Goal: Information Seeking & Learning: Learn about a topic

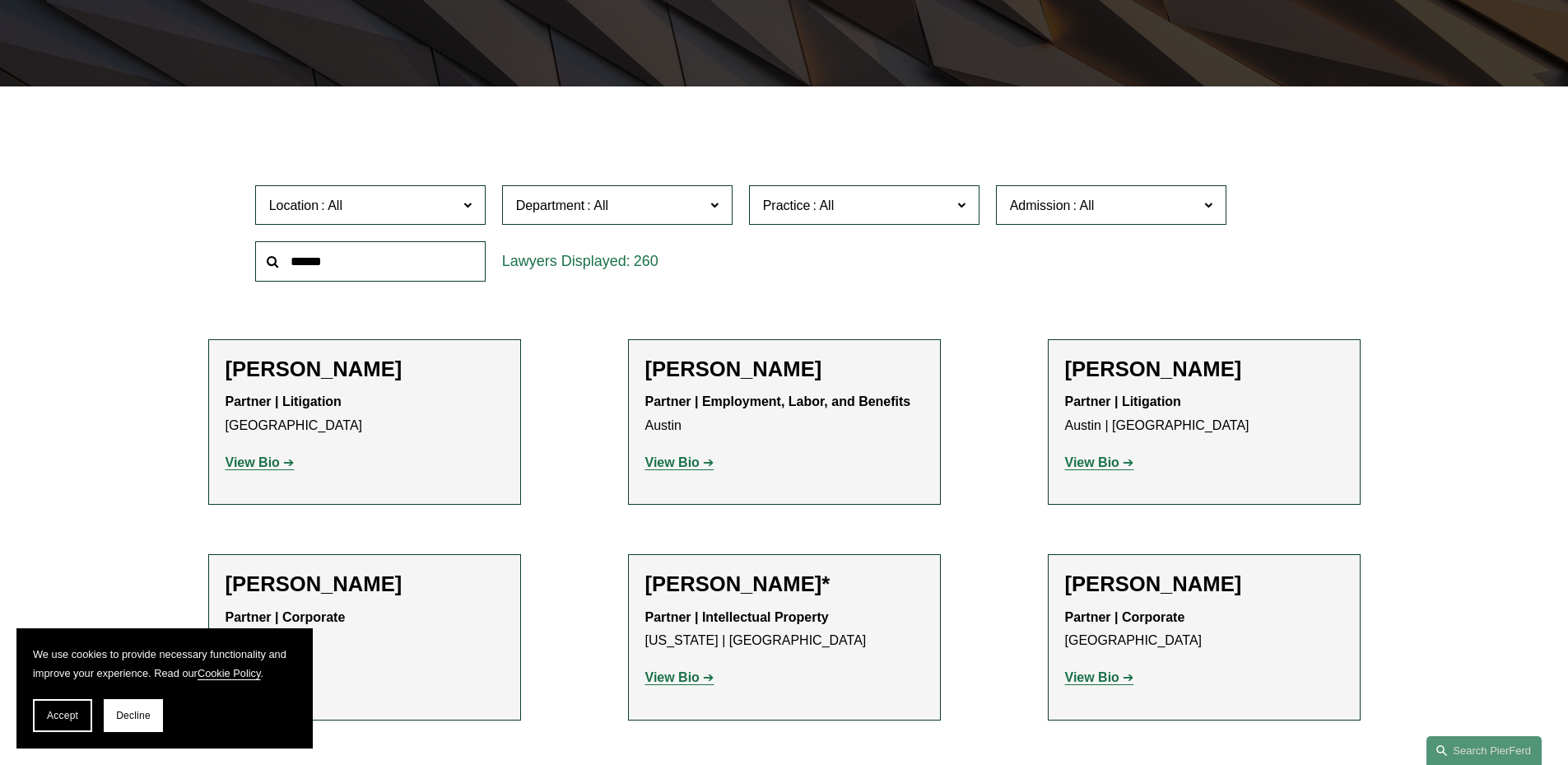
scroll to position [576, 0]
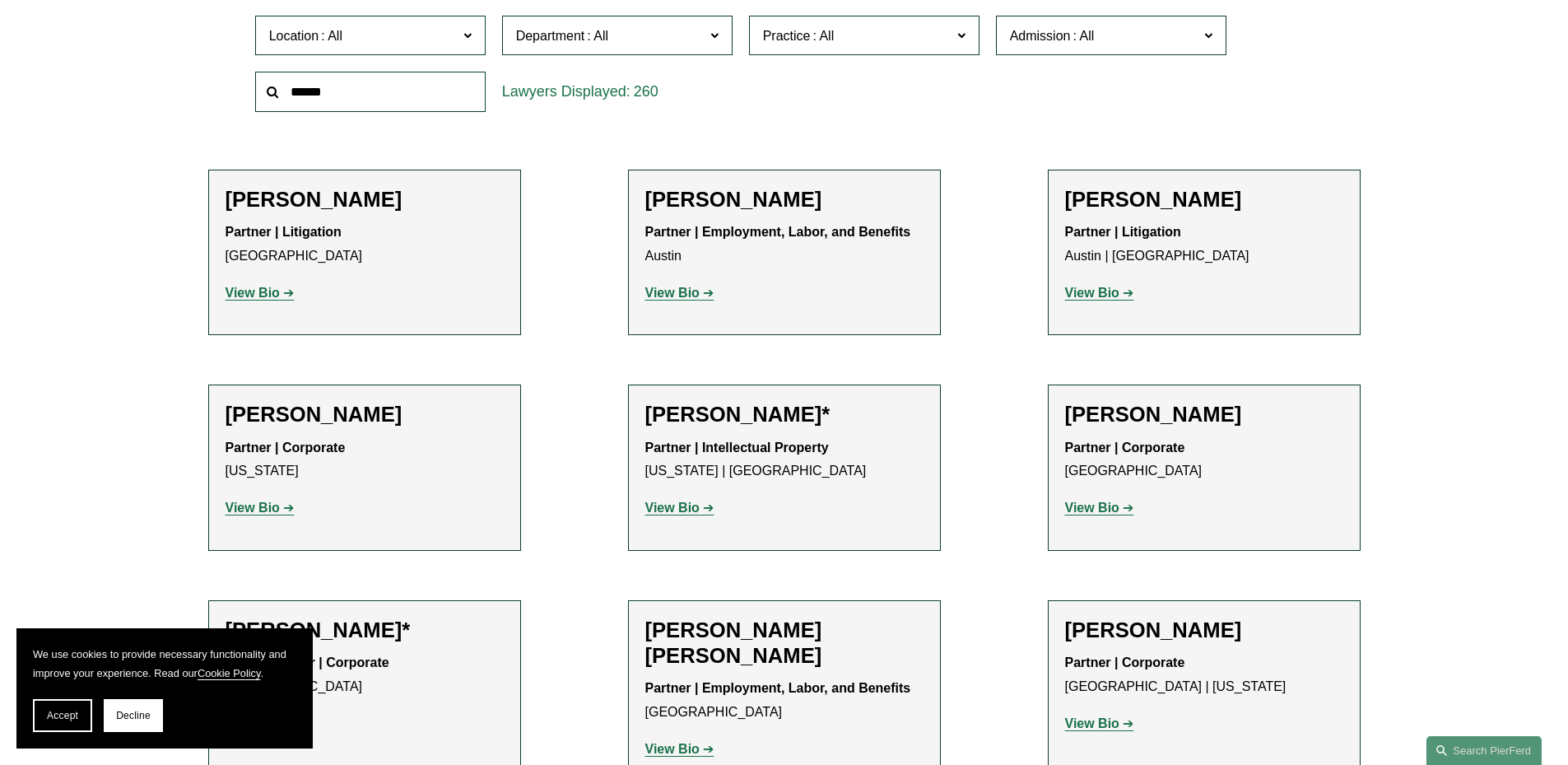
click at [271, 292] on strong "View Bio" at bounding box center [252, 293] width 54 height 14
click at [252, 512] on strong "View Bio" at bounding box center [252, 508] width 54 height 14
click at [1113, 502] on strong "View Bio" at bounding box center [1092, 508] width 54 height 14
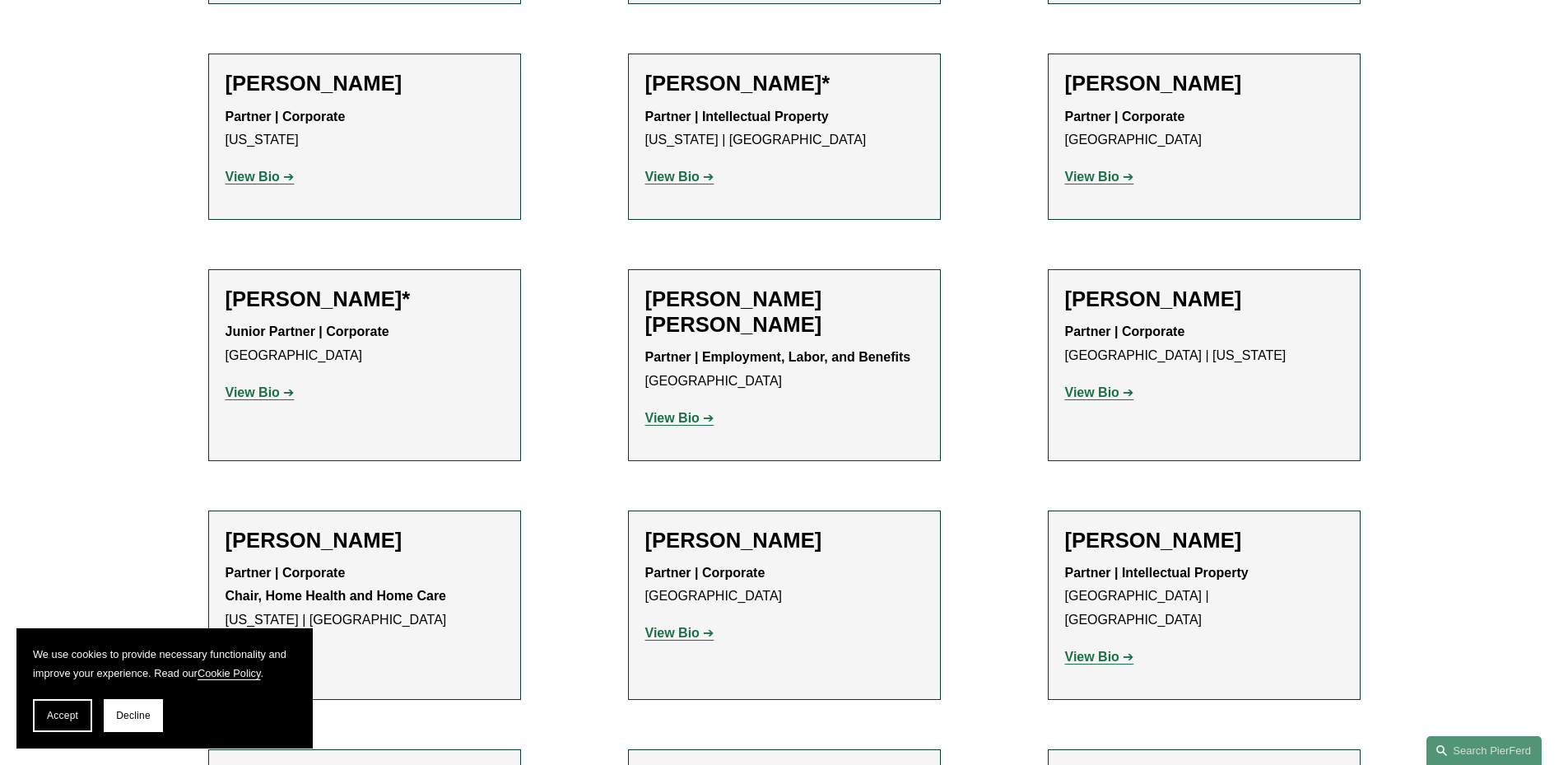
scroll to position [1071, 0]
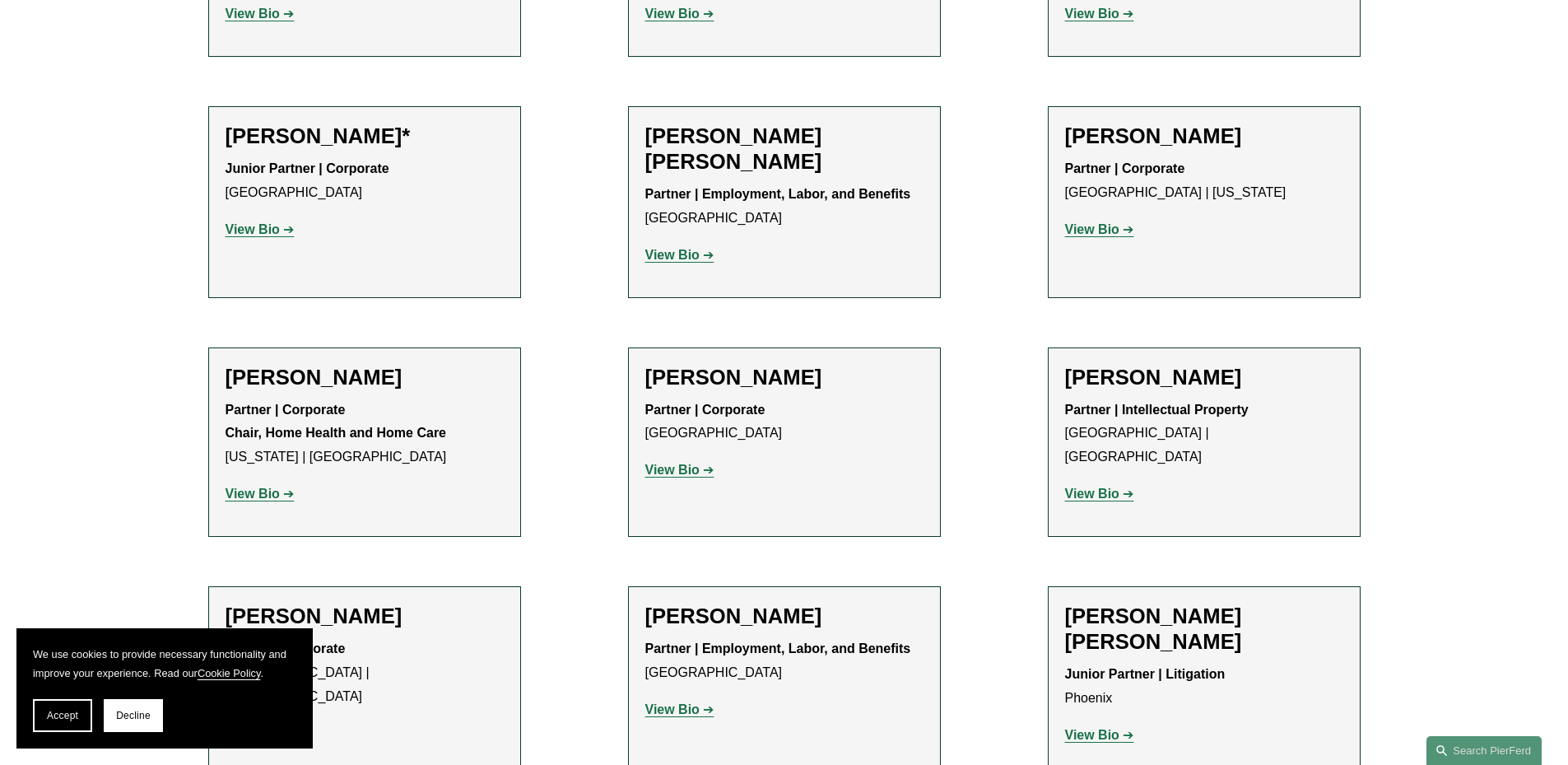
click at [1072, 486] on strong "View Bio" at bounding box center [1092, 493] width 54 height 14
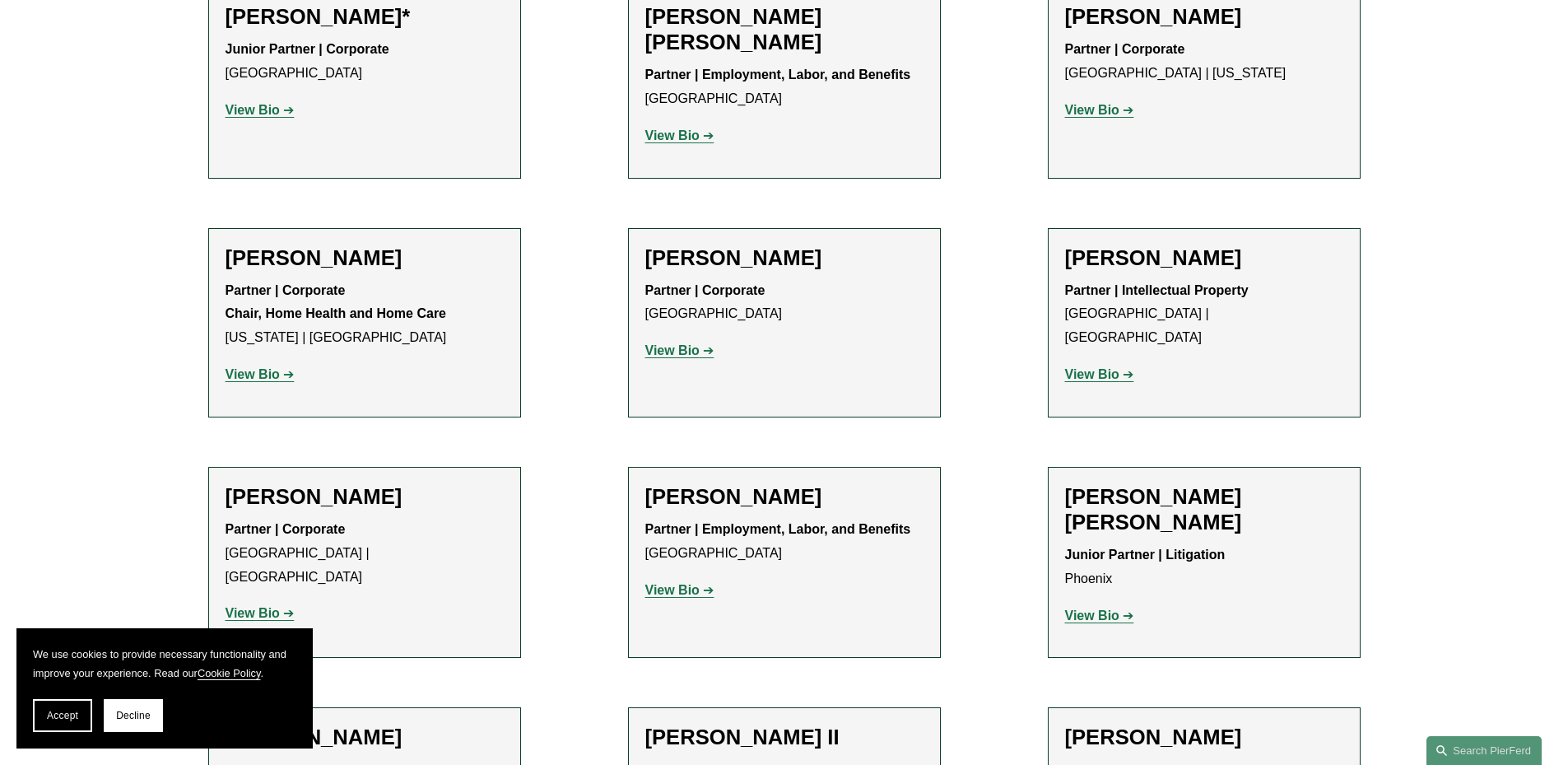
scroll to position [1400, 0]
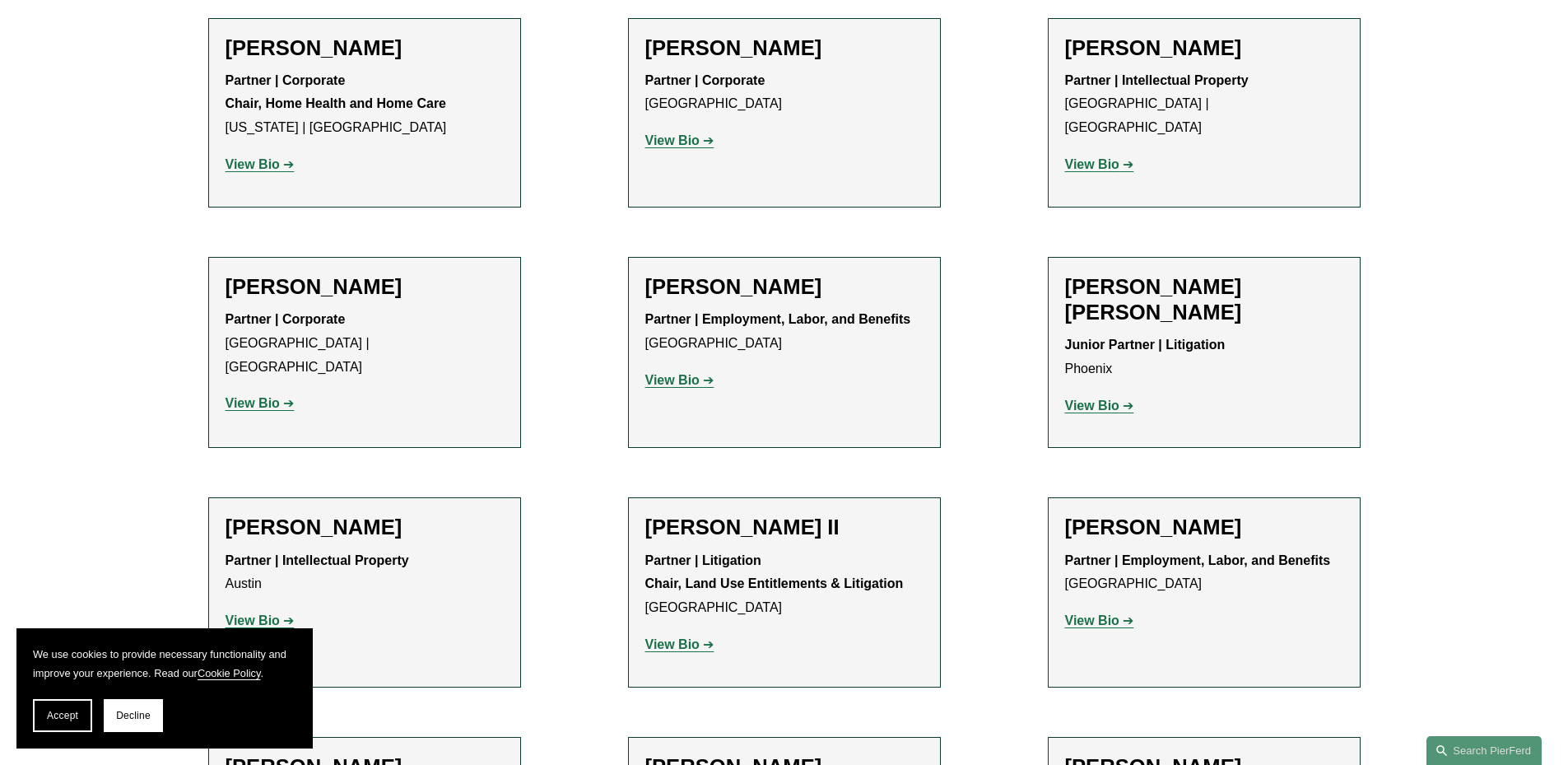
click at [677, 382] on strong "View Bio" at bounding box center [673, 381] width 54 height 14
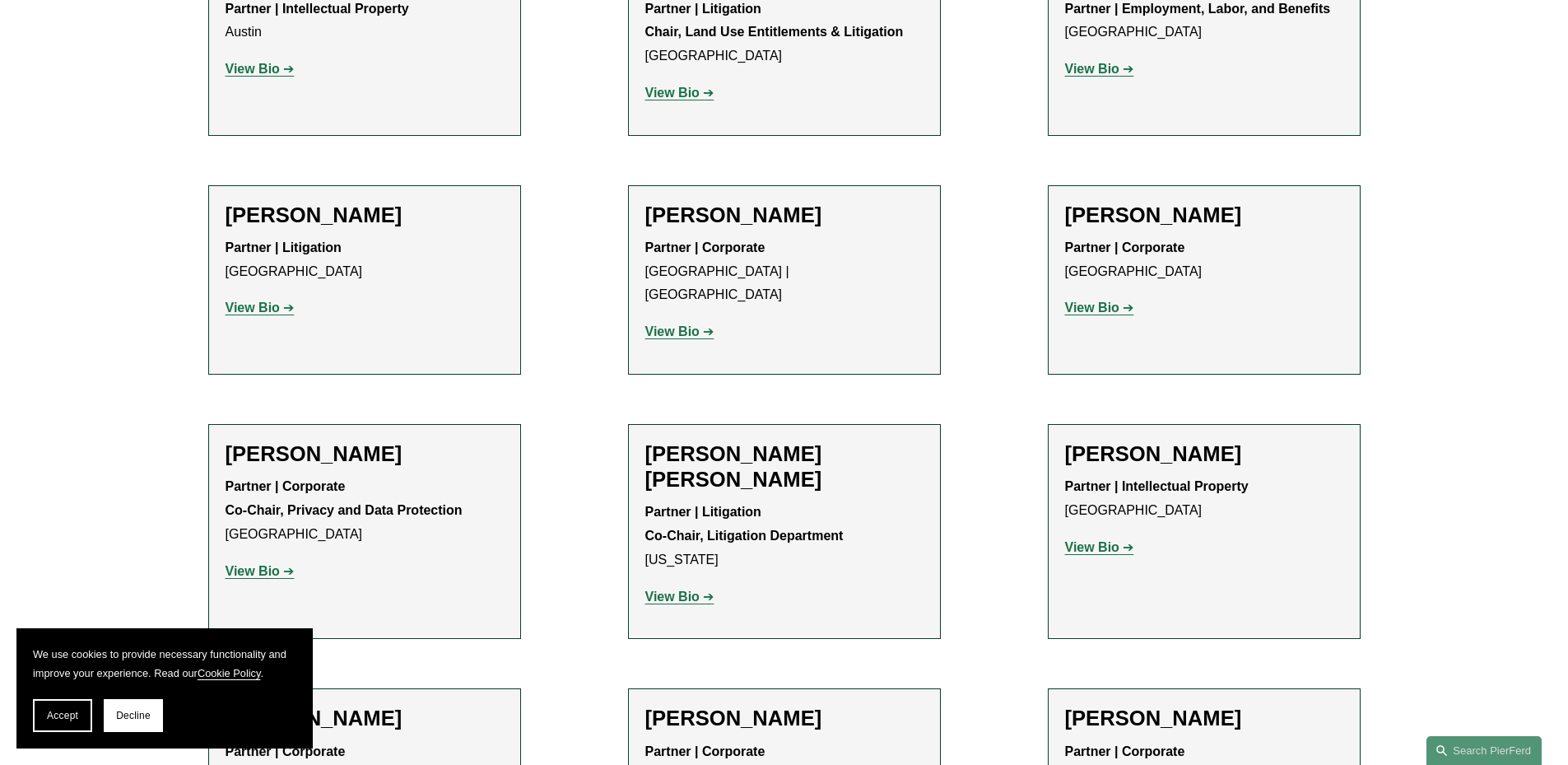
scroll to position [1977, 0]
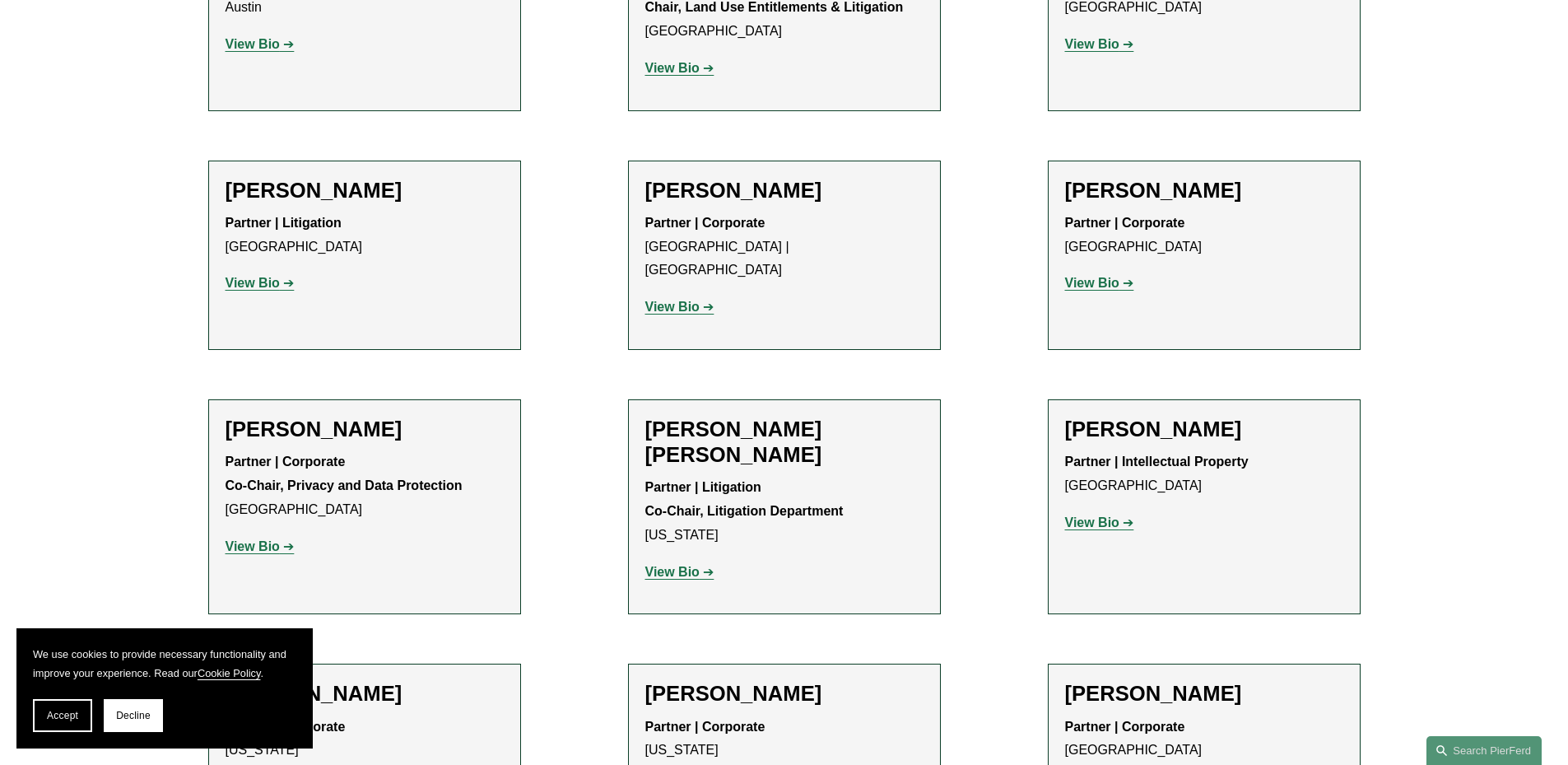
click at [258, 539] on strong "View Bio" at bounding box center [252, 547] width 54 height 14
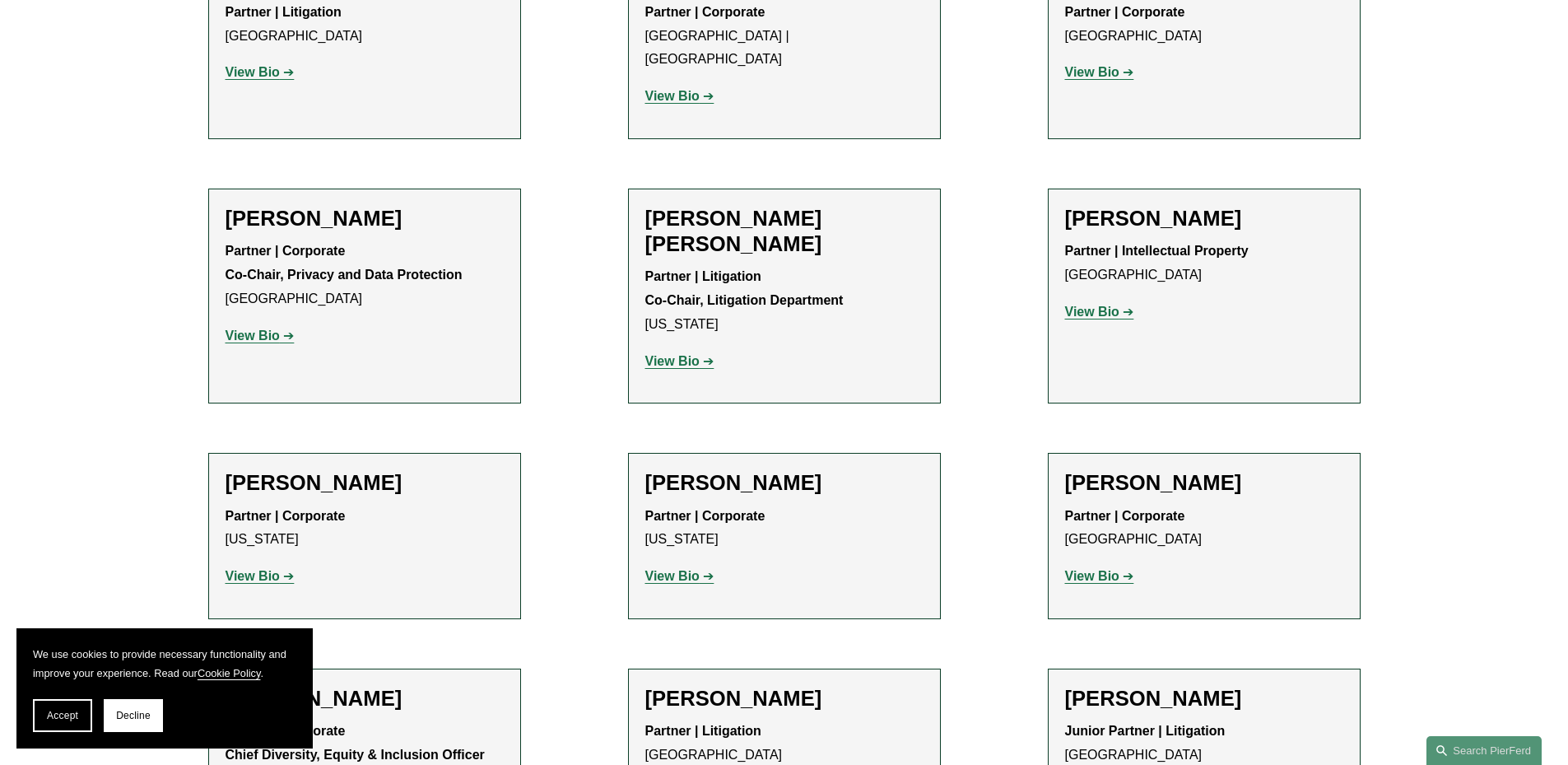
scroll to position [2224, 0]
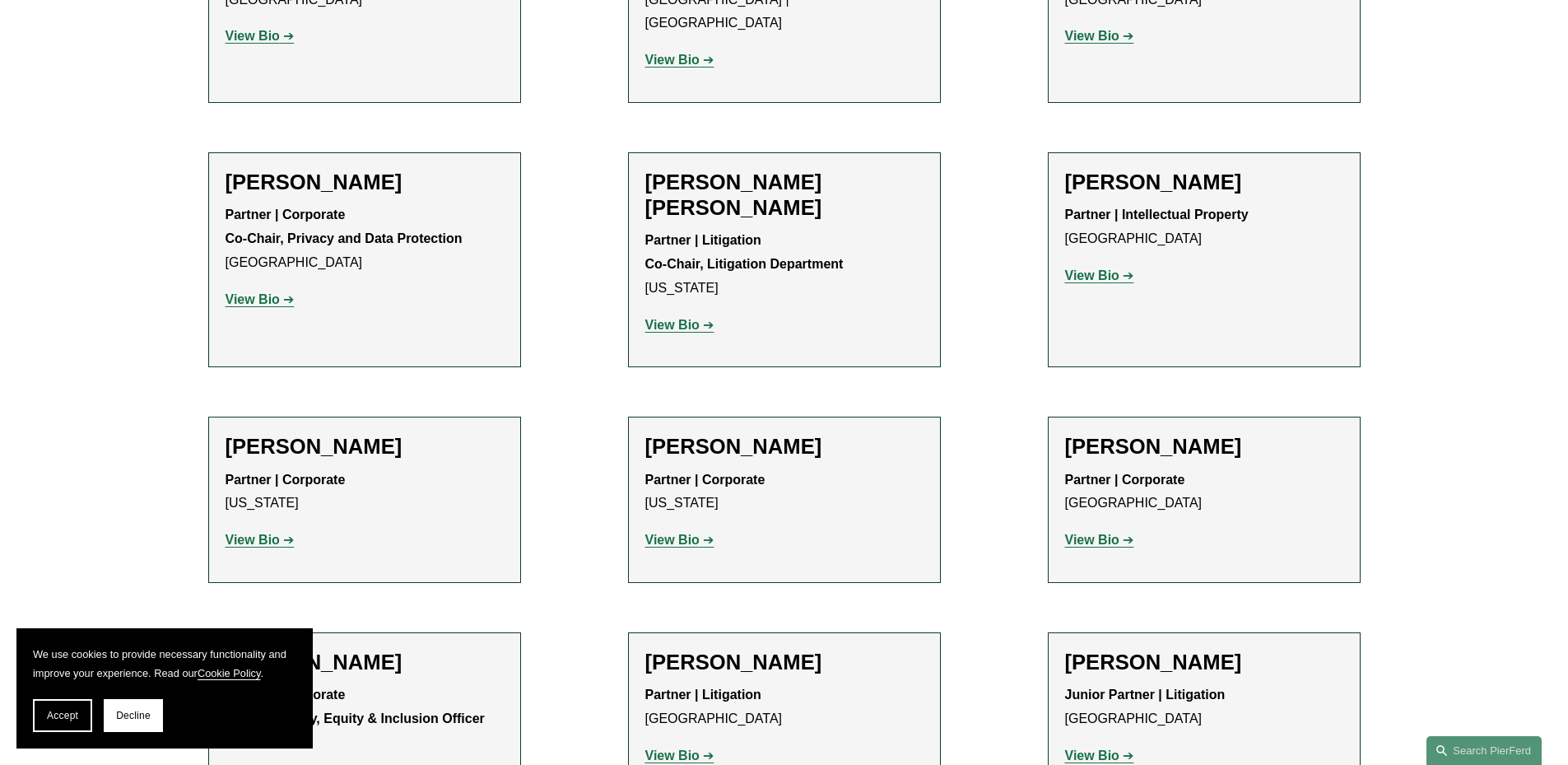
click at [682, 318] on strong "View Bio" at bounding box center [673, 325] width 54 height 14
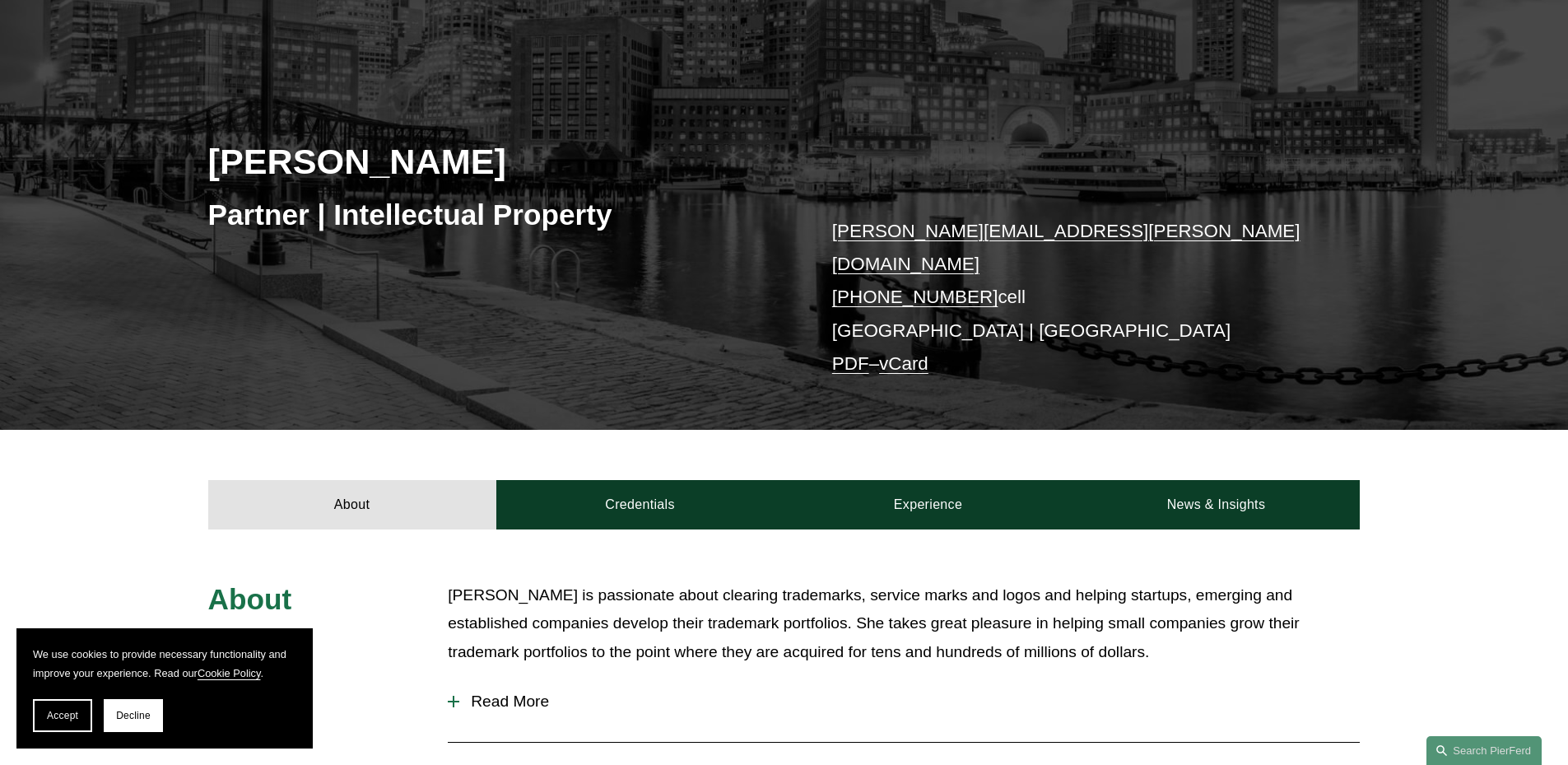
scroll to position [411, 0]
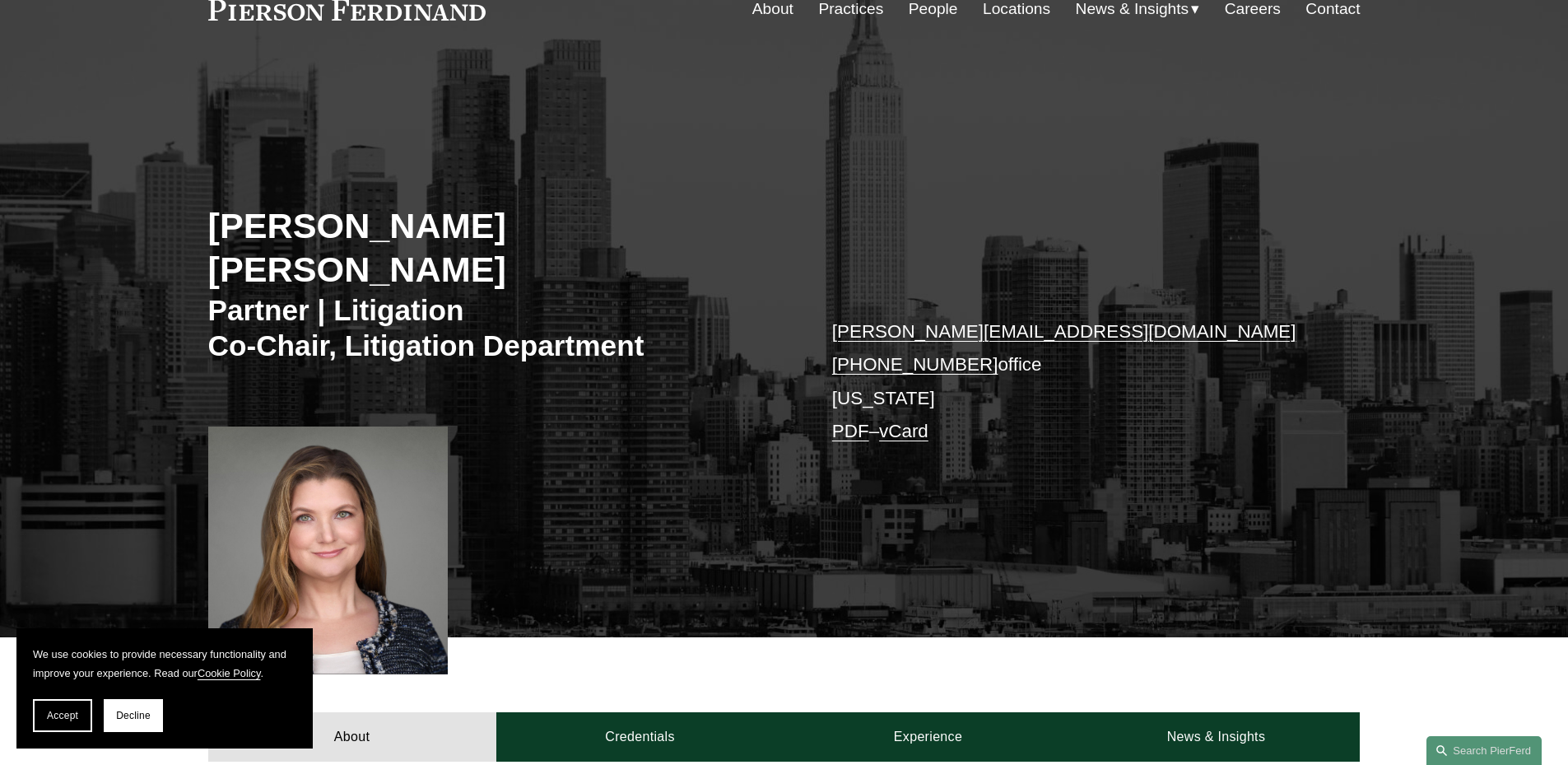
scroll to position [165, 0]
